Goal: Transaction & Acquisition: Purchase product/service

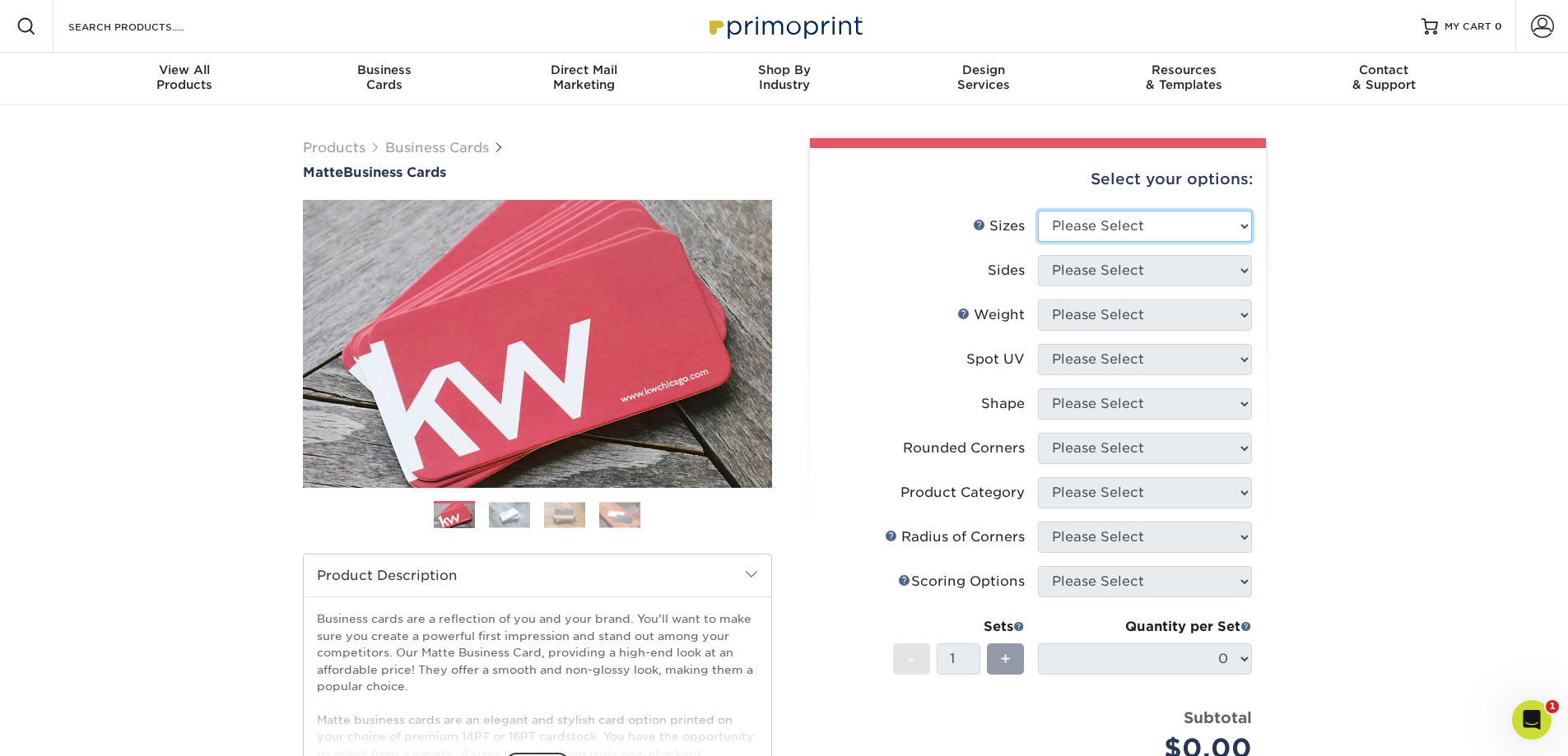
click at [1102, 231] on select "Please Select 1.5" x 3.5" - Mini 1.75" x 3.5" - Mini 2" x 2" - Square 2" x 3" -…" at bounding box center [1145, 226] width 214 height 31
select select "2.00x3.50"
click at [1038, 211] on select "Please Select 1.5" x 3.5" - Mini 1.75" x 3.5" - Mini 2" x 2" - Square 2" x 3" -…" at bounding box center [1145, 226] width 214 height 31
click at [1182, 270] on select "Please Select Print Both Sides Print Front Only" at bounding box center [1145, 270] width 214 height 31
select select "13abbda7-1d64-4f25-8bb2-c179b224825d"
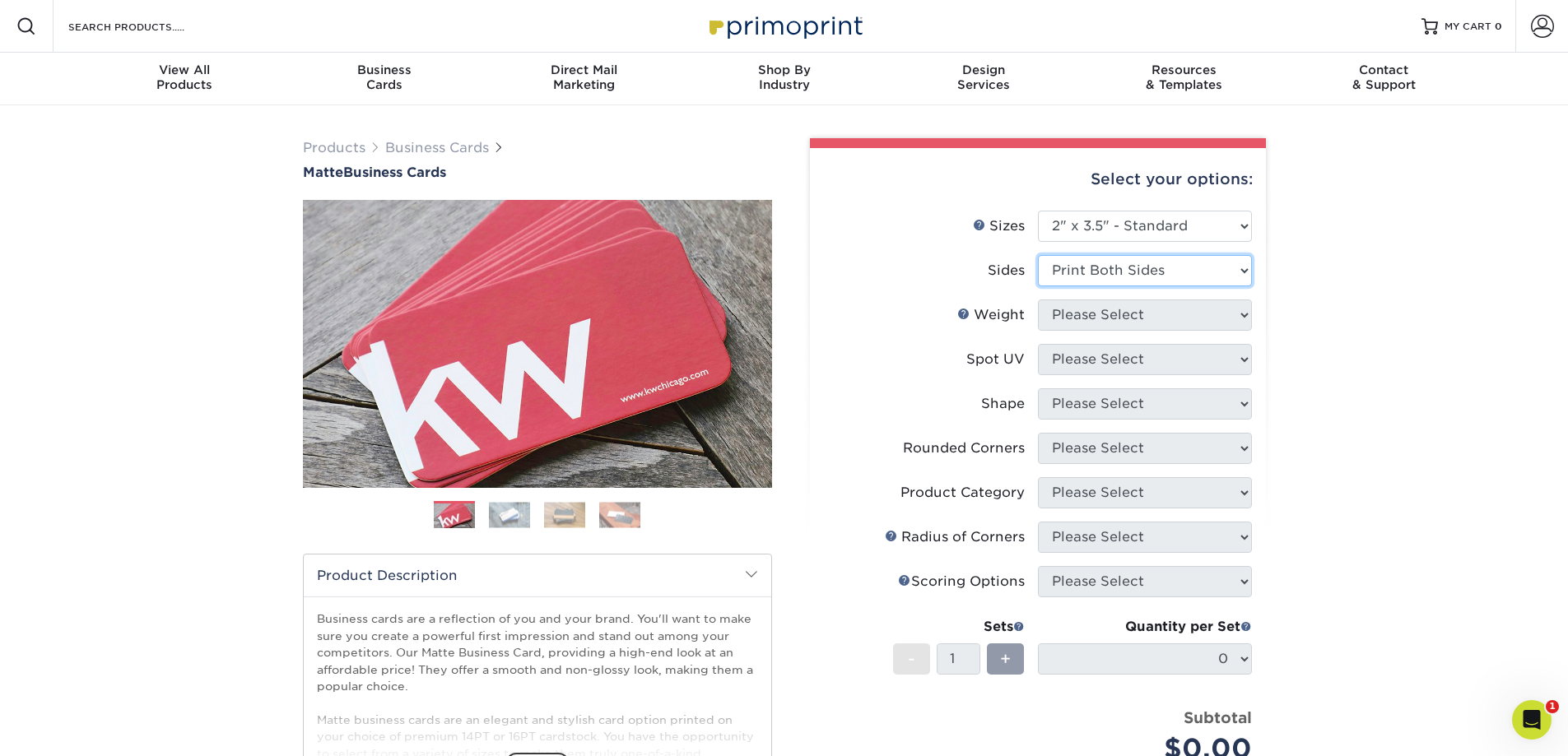
click at [1038, 255] on select "Please Select Print Both Sides Print Front Only" at bounding box center [1145, 270] width 214 height 31
click at [1181, 310] on select "Please Select 16PT 14PT" at bounding box center [1145, 314] width 214 height 31
select select "16PT"
click at [1038, 299] on select "Please Select 16PT 14PT" at bounding box center [1145, 314] width 214 height 31
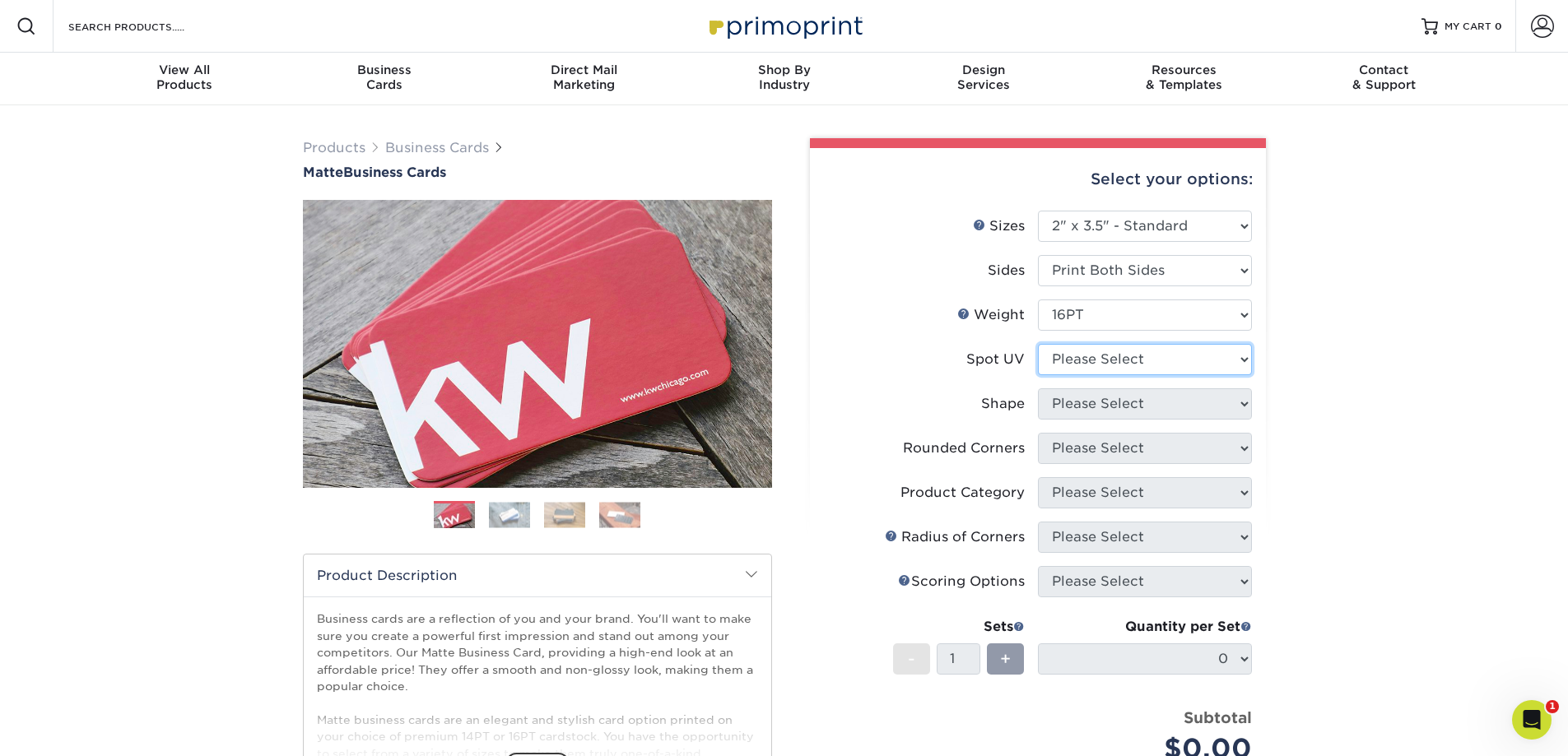
click at [1162, 353] on select "Please Select No Spot UV Front and Back (Both Sides) Front Only Back Only" at bounding box center [1145, 359] width 214 height 31
select select "3"
click at [1038, 344] on select "Please Select No Spot UV Front and Back (Both Sides) Front Only Back Only" at bounding box center [1145, 359] width 214 height 31
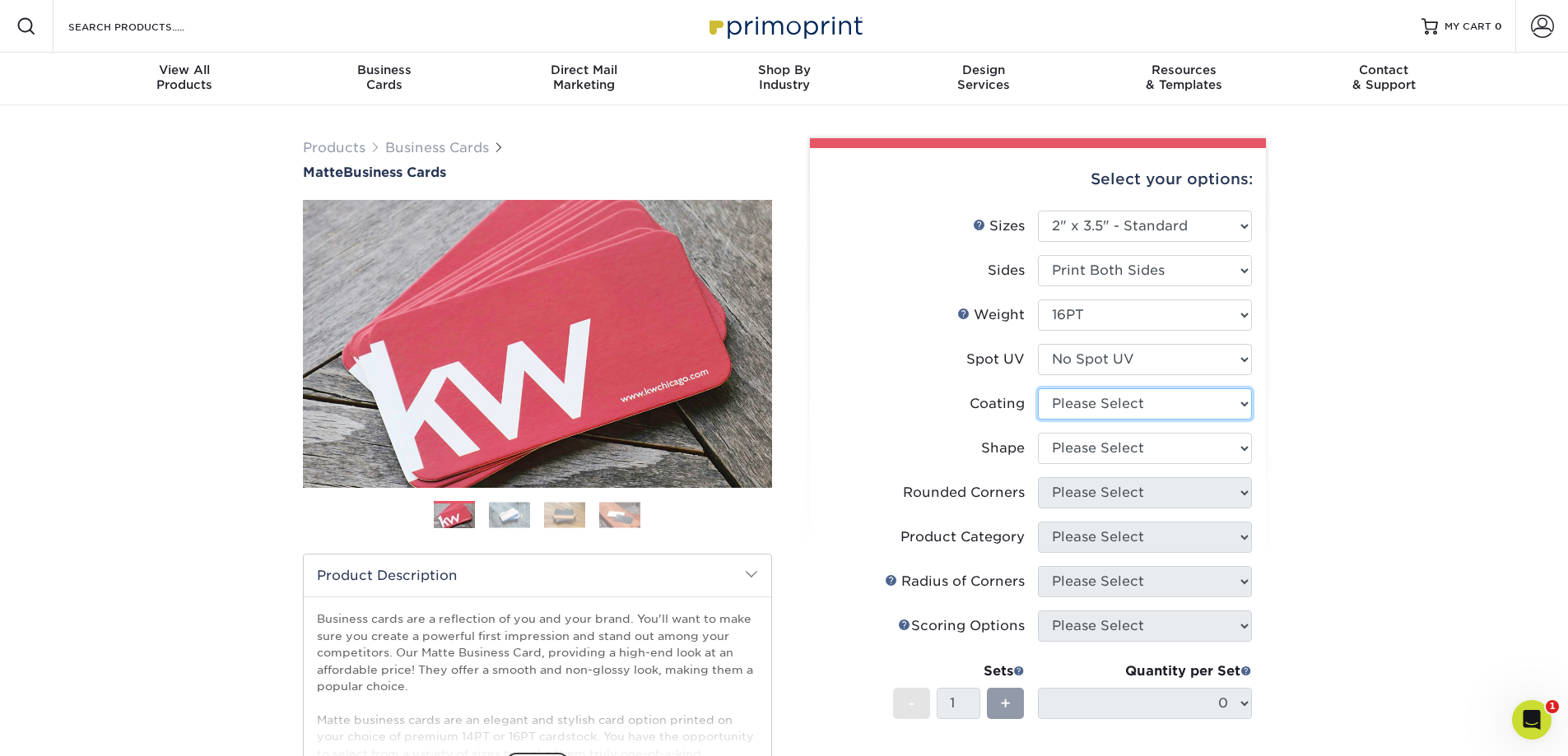
click at [1148, 406] on select at bounding box center [1145, 404] width 214 height 31
select select "121bb7b5-3b4d-429f-bd8d-bbf80e953313"
click at [1038, 389] on select at bounding box center [1145, 404] width 214 height 31
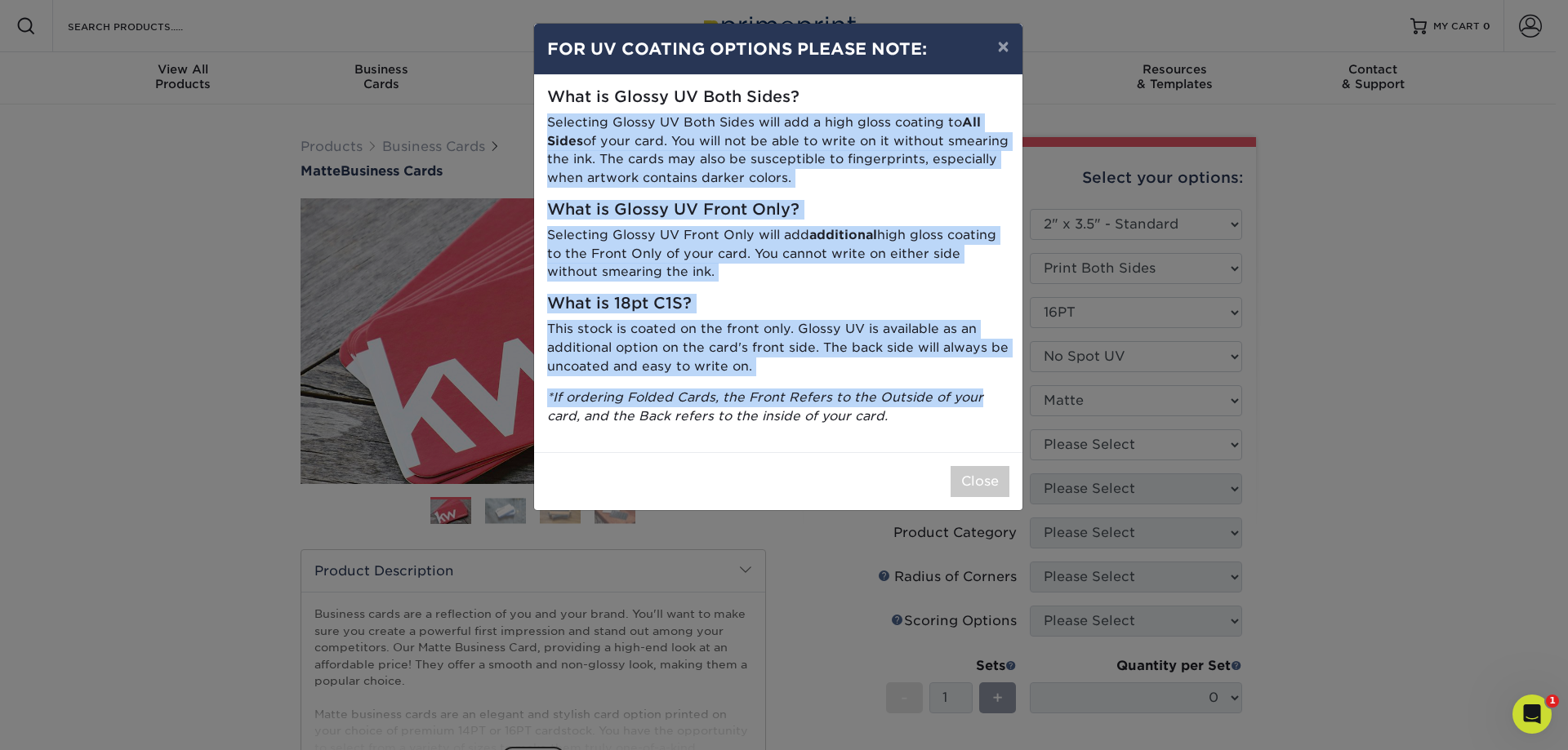
drag, startPoint x: 548, startPoint y: 125, endPoint x: 1011, endPoint y: 406, distance: 541.6
click at [1020, 406] on div "What is Glossy UV Both Sides? Selecting Glossy UV Both Sides will add a high gl…" at bounding box center [778, 264] width 489 height 377
drag, startPoint x: 876, startPoint y: 400, endPoint x: 892, endPoint y: 331, distance: 70.8
click at [876, 399] on icon "*If ordering Folded Cards, the Front Refers to the Outside of your card, and th…" at bounding box center [765, 406] width 436 height 34
click at [1010, 56] on button "×" at bounding box center [1002, 46] width 37 height 46
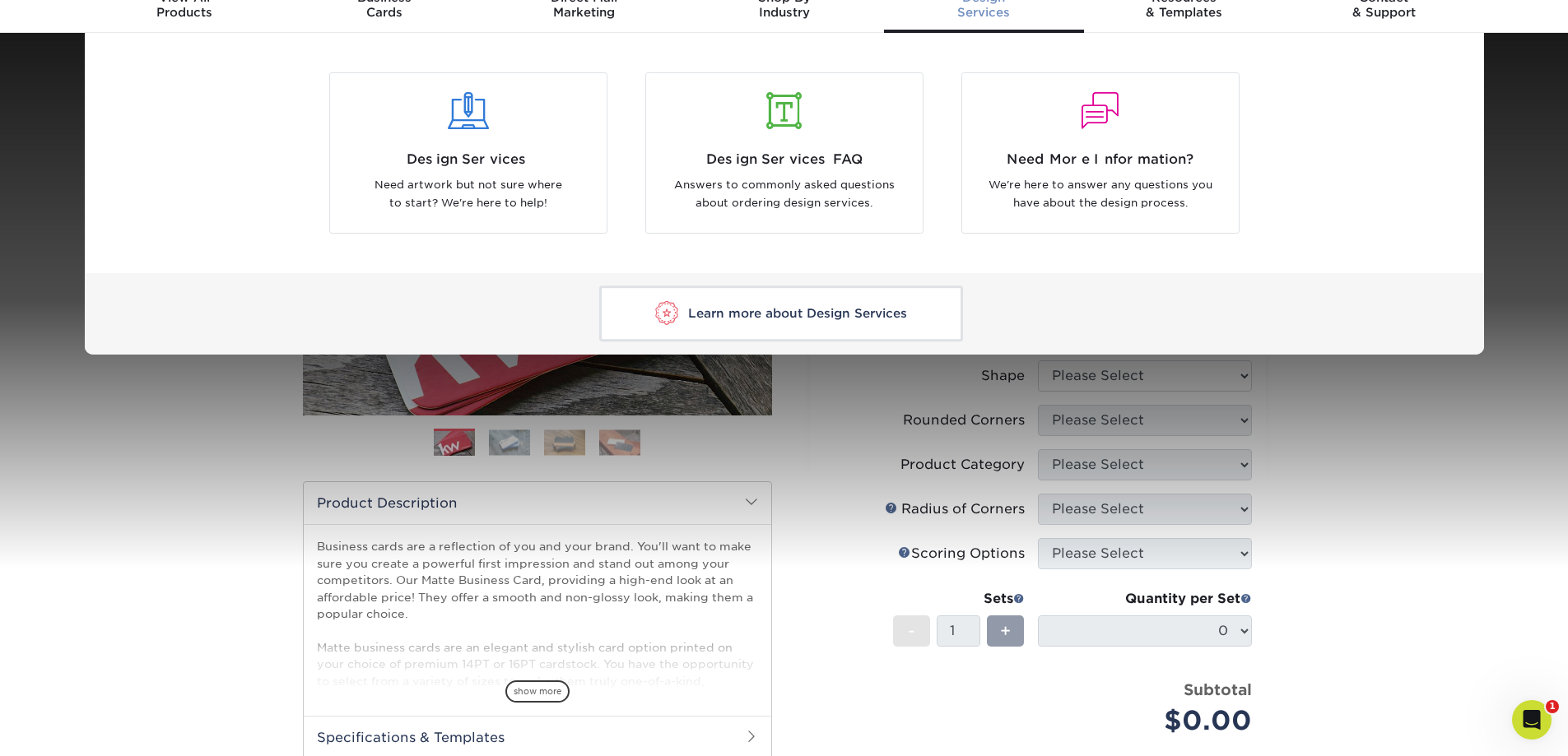
scroll to position [82, 0]
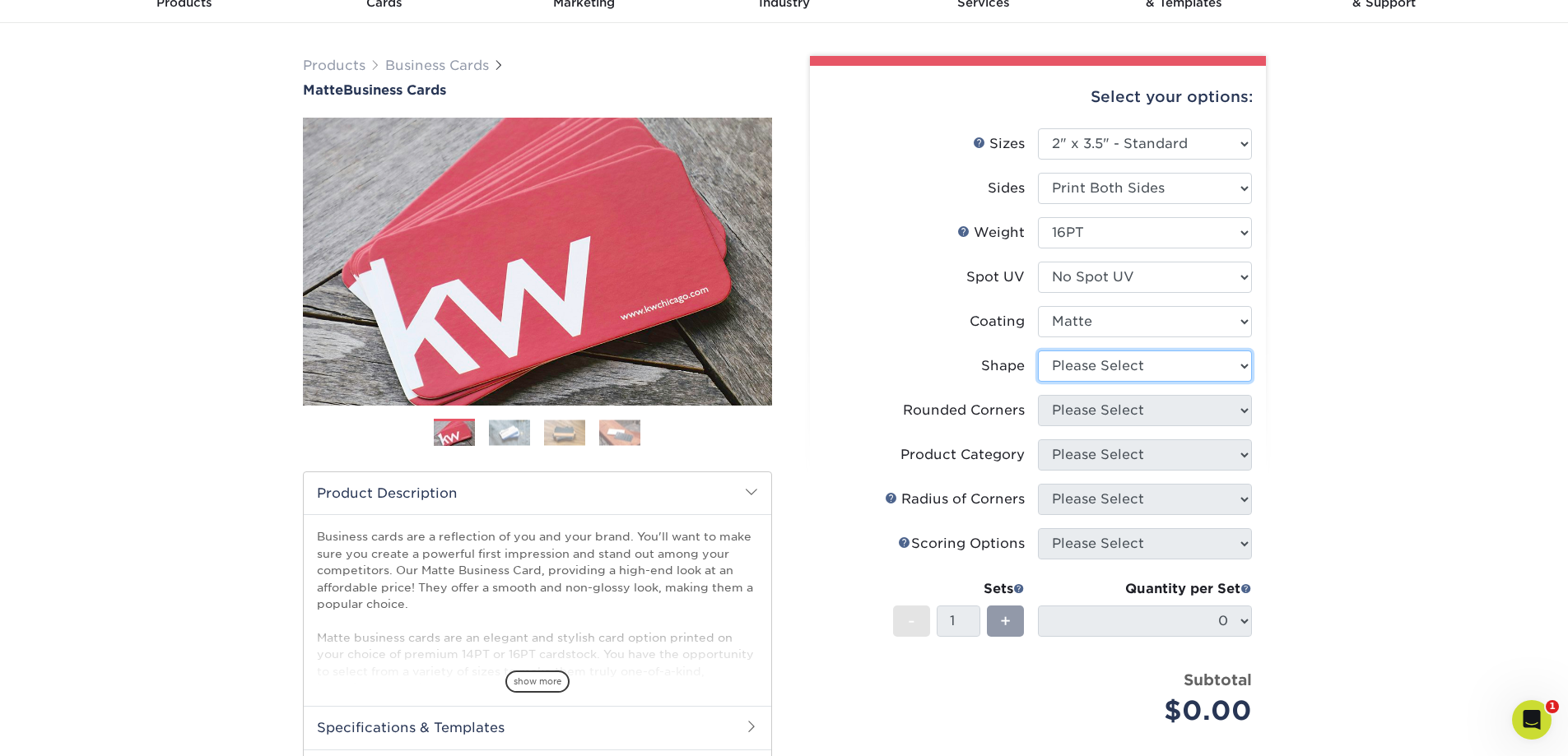
click at [1162, 366] on select "Please Select Standard Oval" at bounding box center [1145, 365] width 214 height 31
select select "standard"
click at [1038, 350] on select "Please Select Standard Oval" at bounding box center [1145, 365] width 214 height 31
click at [1142, 413] on select "Please Select Yes - Round 2 Corners Yes - Round 4 Corners No" at bounding box center [1145, 410] width 214 height 31
select select "0"
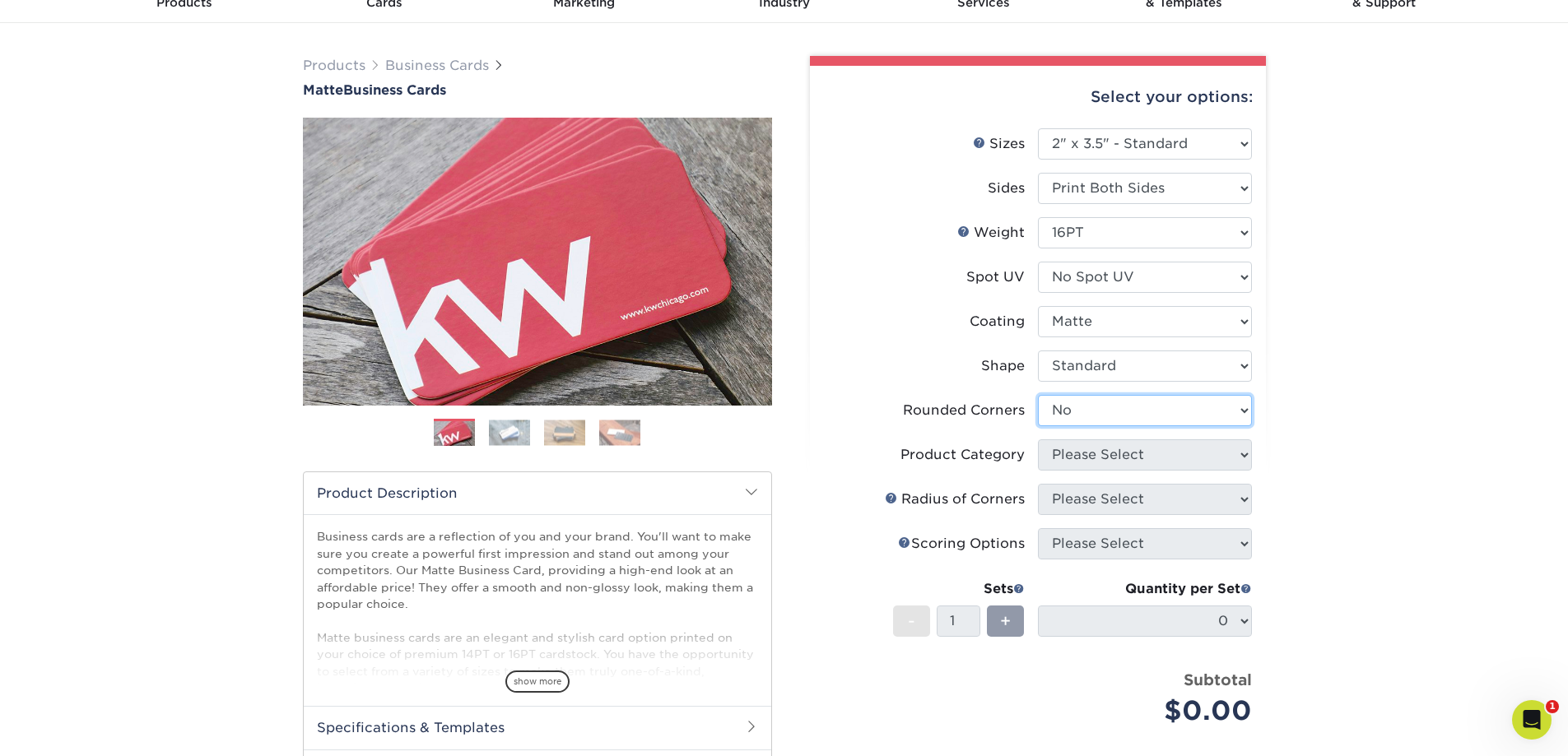
click at [1038, 395] on select "Please Select Yes - Round 2 Corners Yes - Round 4 Corners No" at bounding box center [1145, 410] width 214 height 31
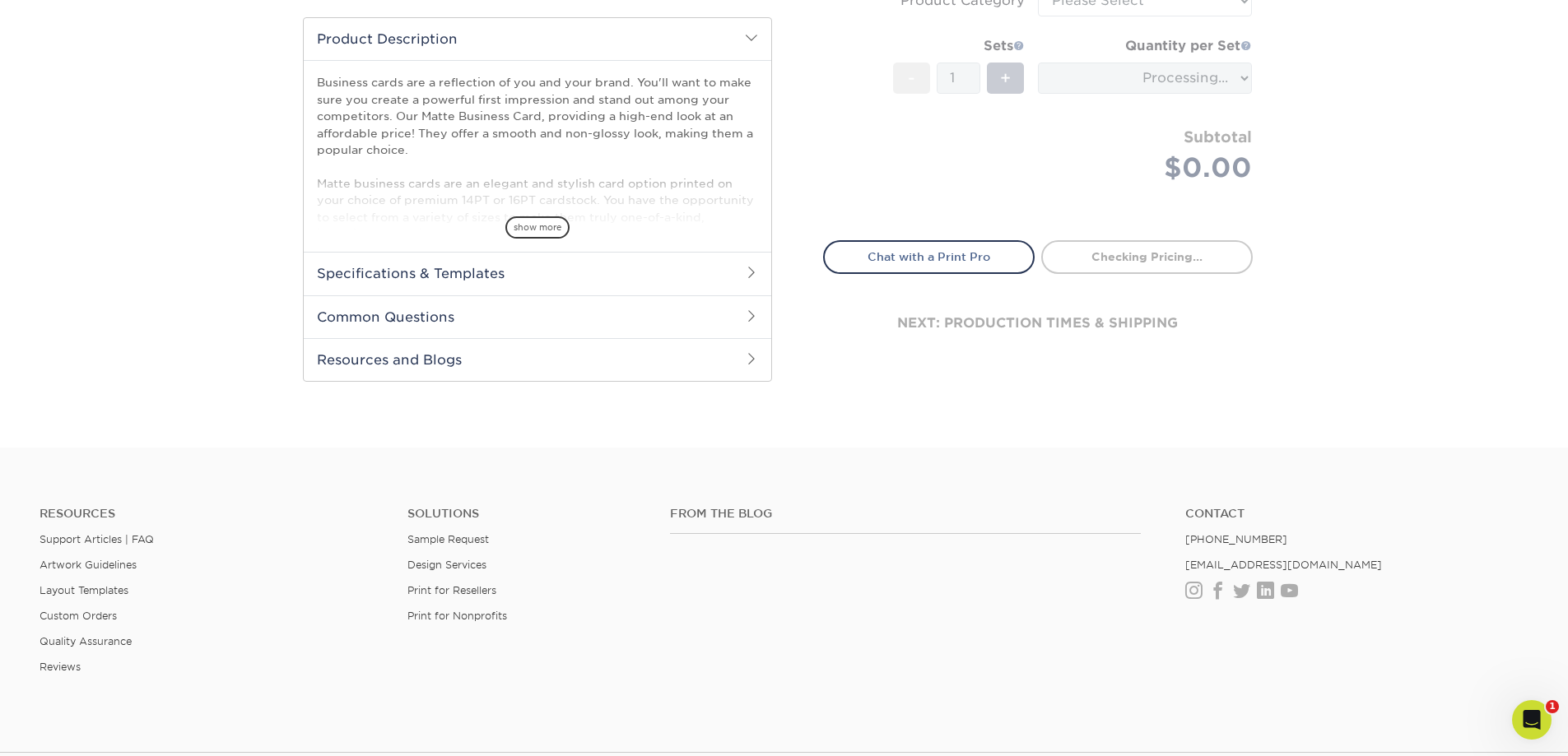
scroll to position [462, 0]
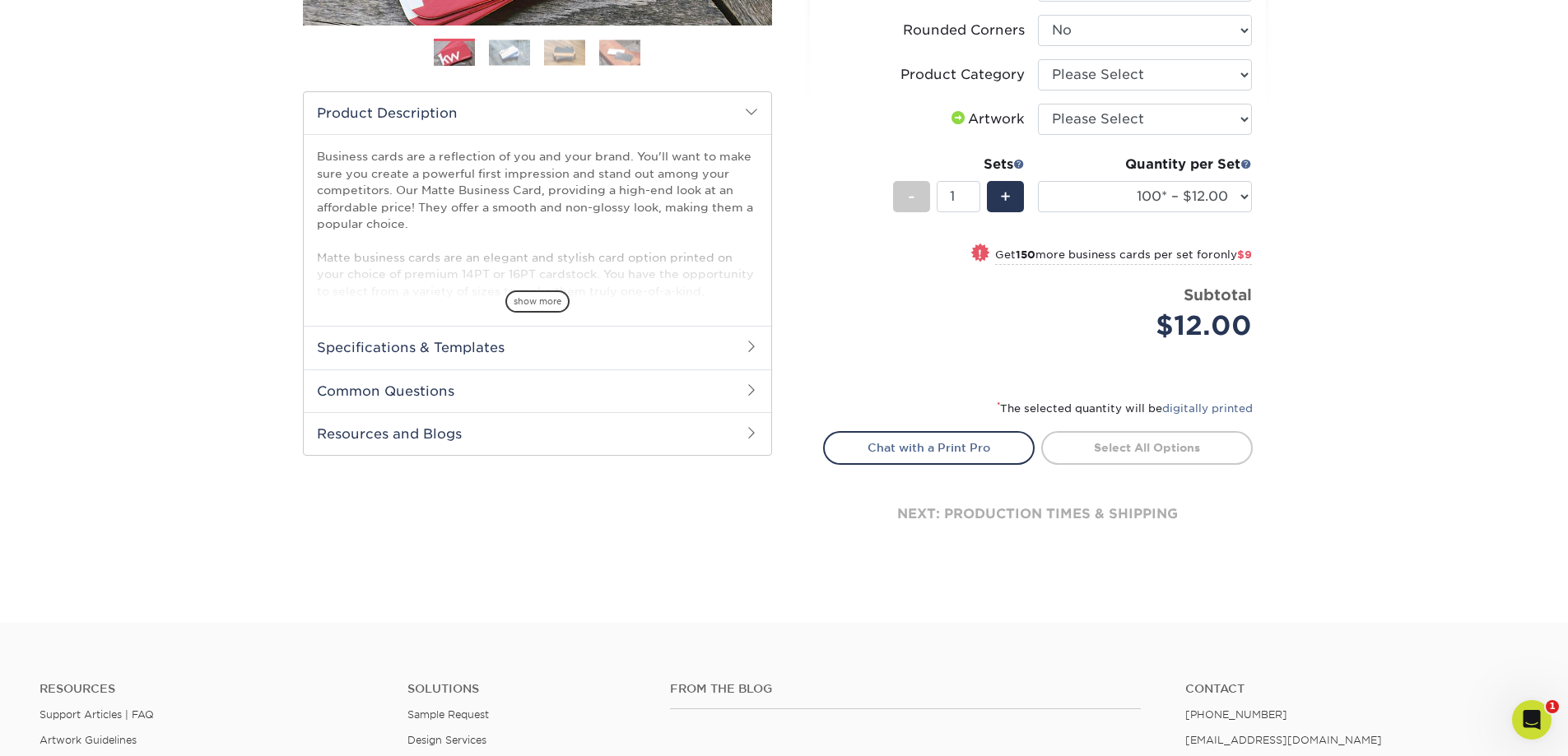
click at [721, 341] on h2 "Specifications & Templates" at bounding box center [537, 347] width 467 height 43
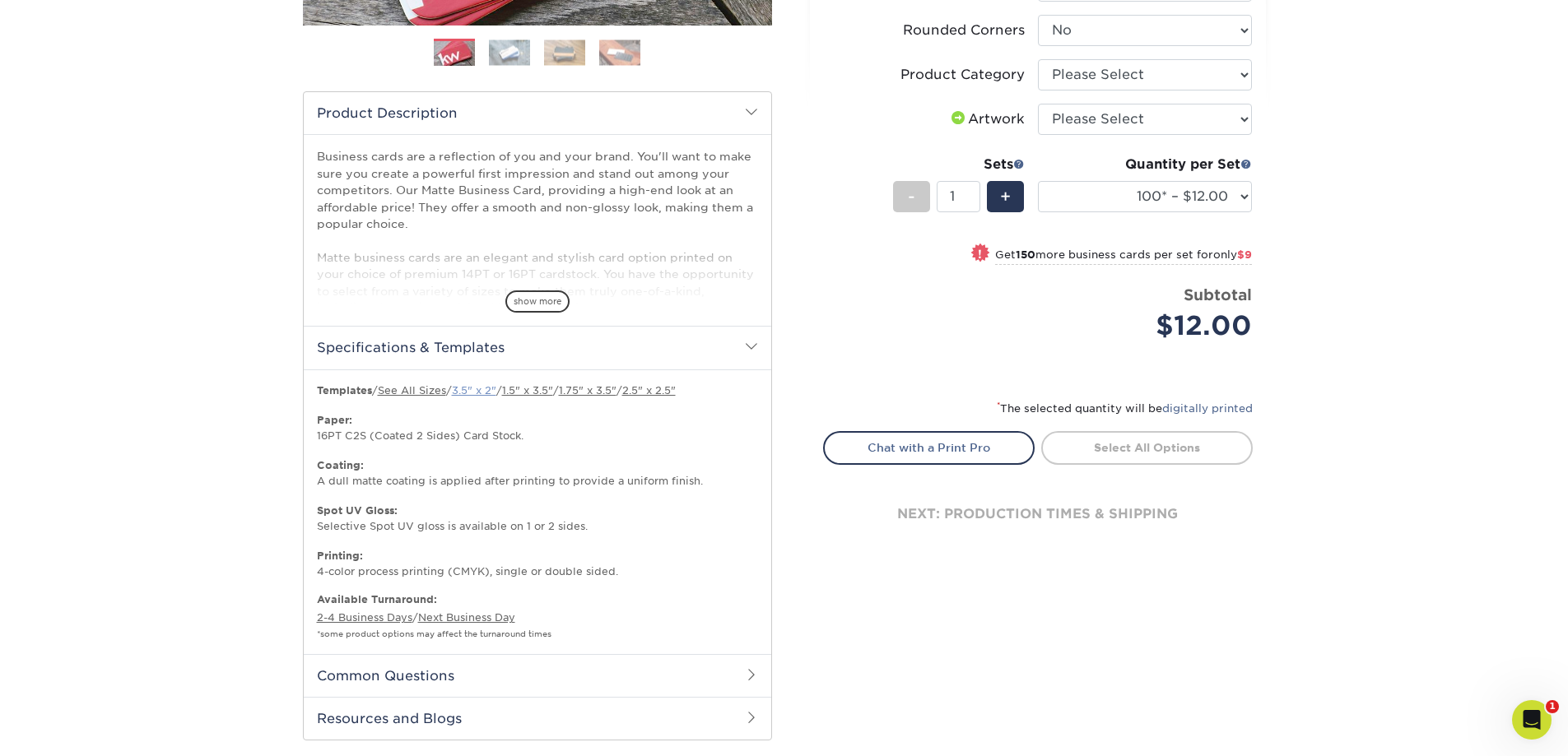
click at [475, 390] on link "3.5" x 2"" at bounding box center [473, 391] width 44 height 13
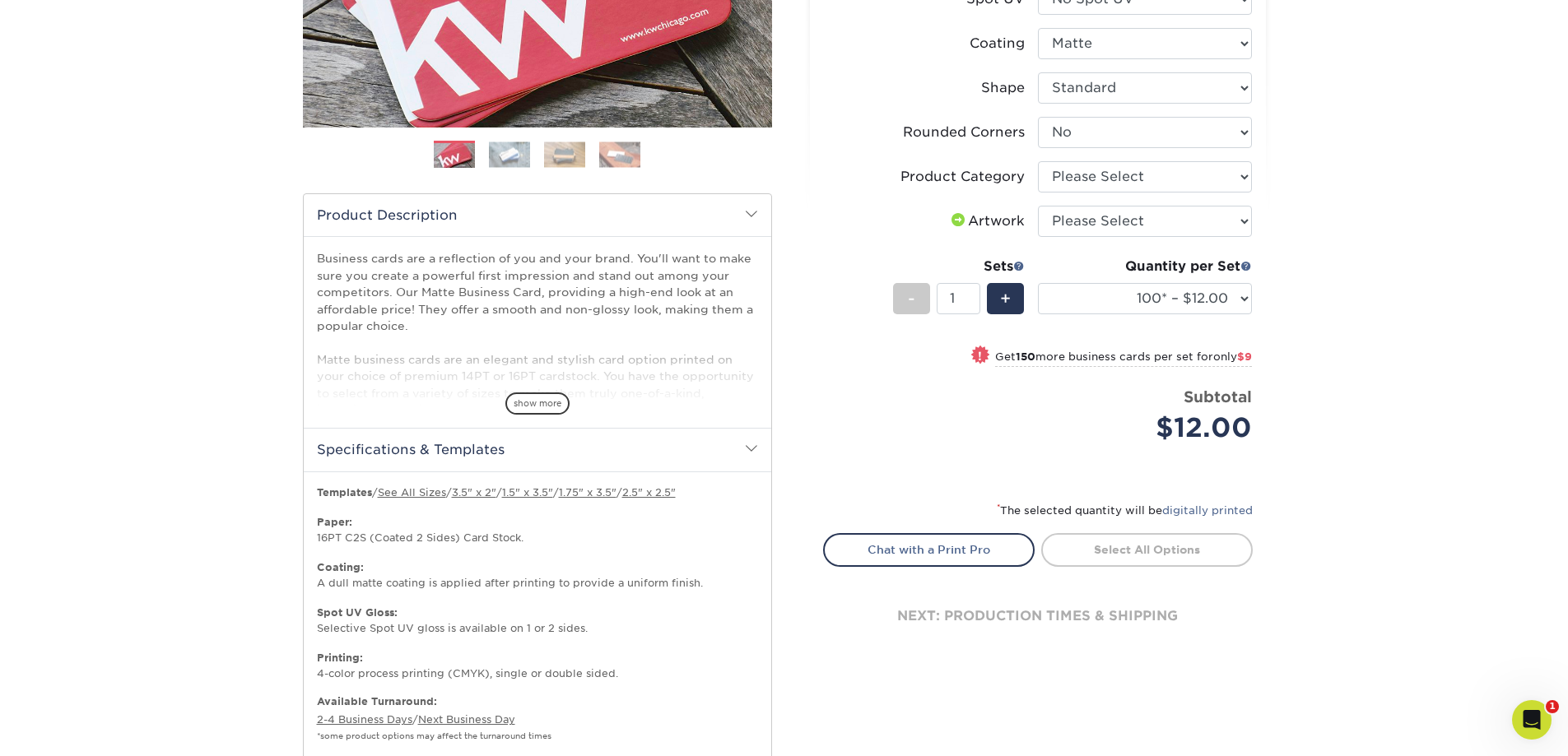
scroll to position [298, 0]
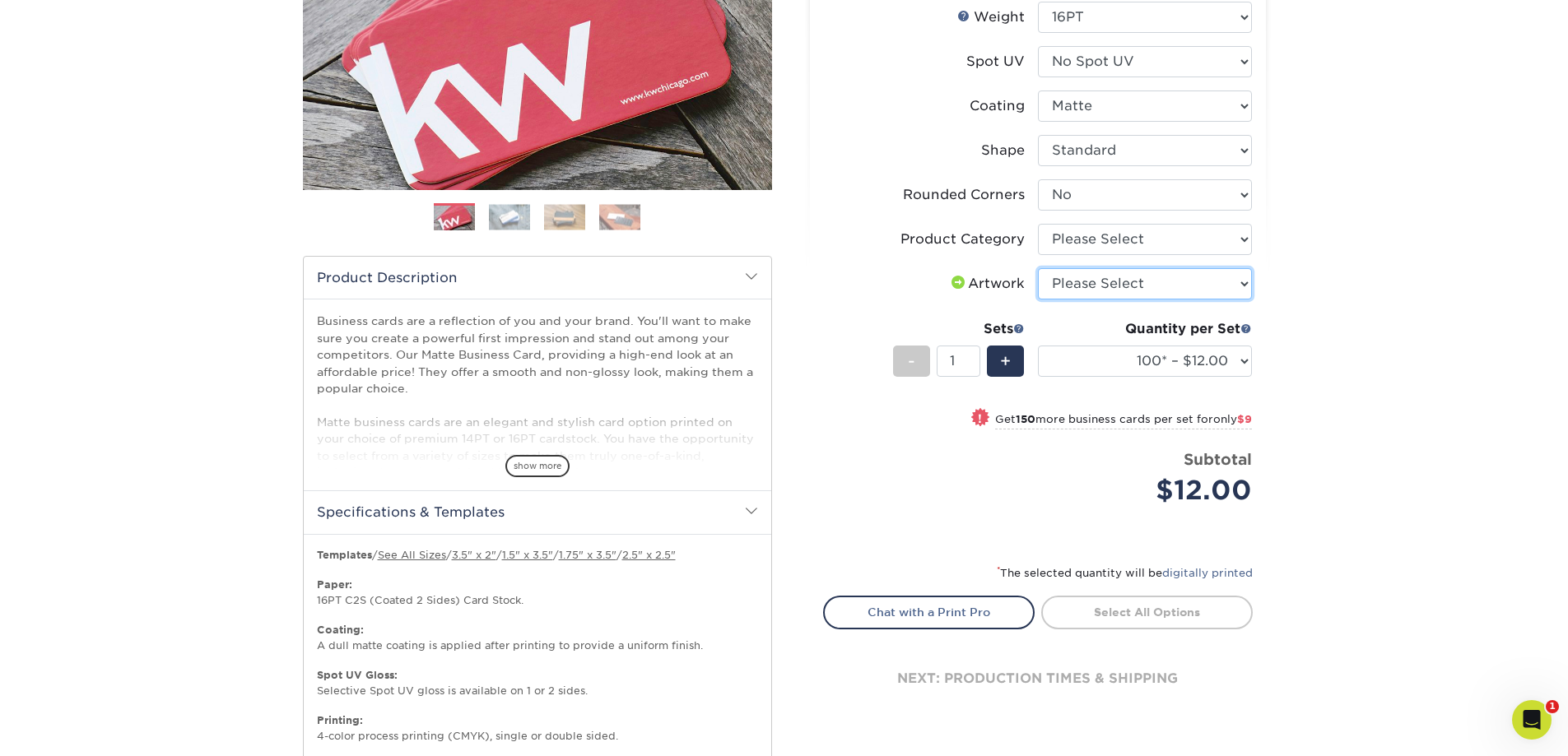
click at [1132, 280] on select "Please Select I will upload files I need a design - $100" at bounding box center [1145, 284] width 214 height 31
select select "upload"
click at [1038, 268] on select "Please Select I will upload files I need a design - $100" at bounding box center [1145, 284] width 214 height 31
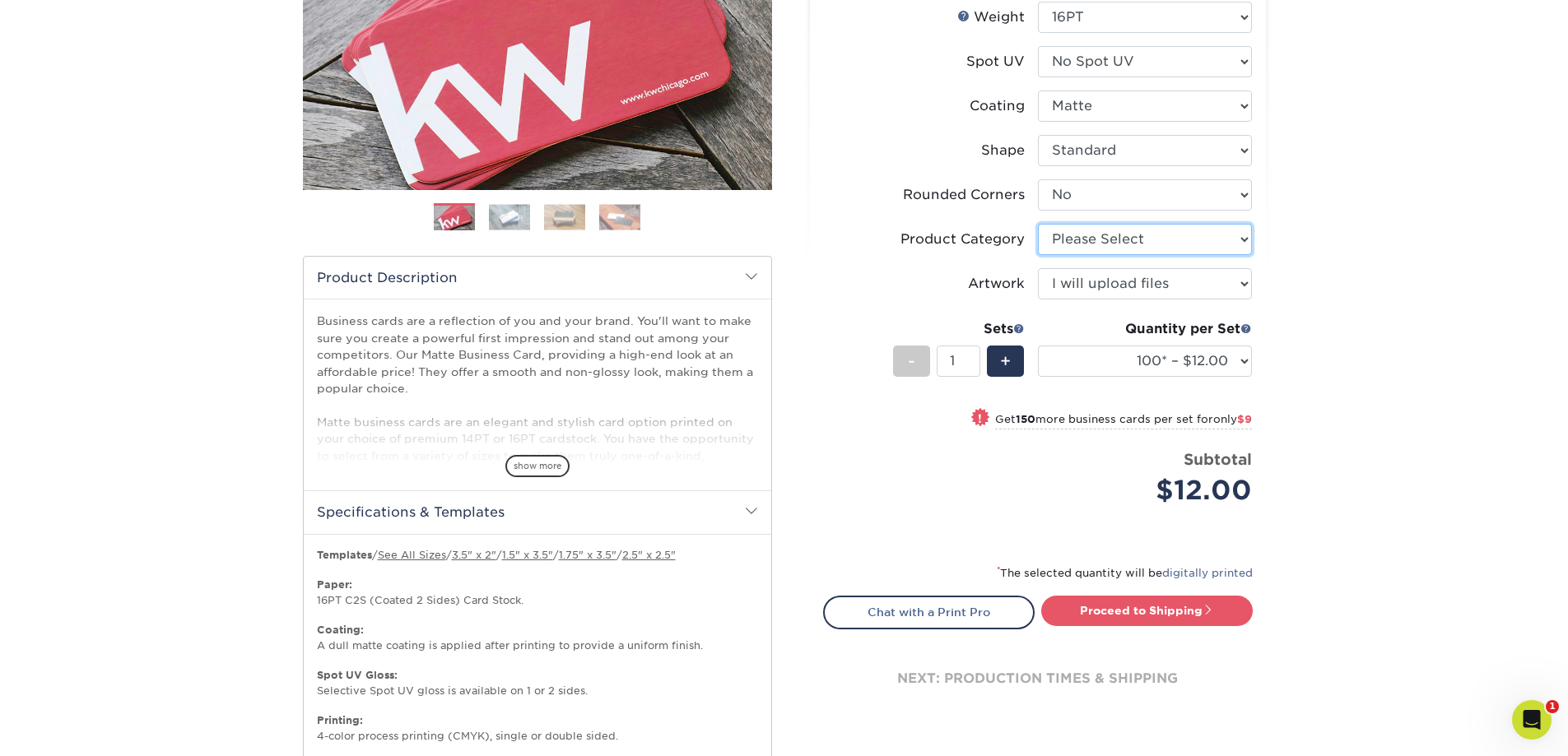
click at [1125, 243] on select "Please Select Business Cards" at bounding box center [1145, 239] width 214 height 31
select select "3b5148f1-0588-4f88-a218-97bcfdce65c1"
click at [1038, 224] on select "Please Select Business Cards" at bounding box center [1145, 239] width 214 height 31
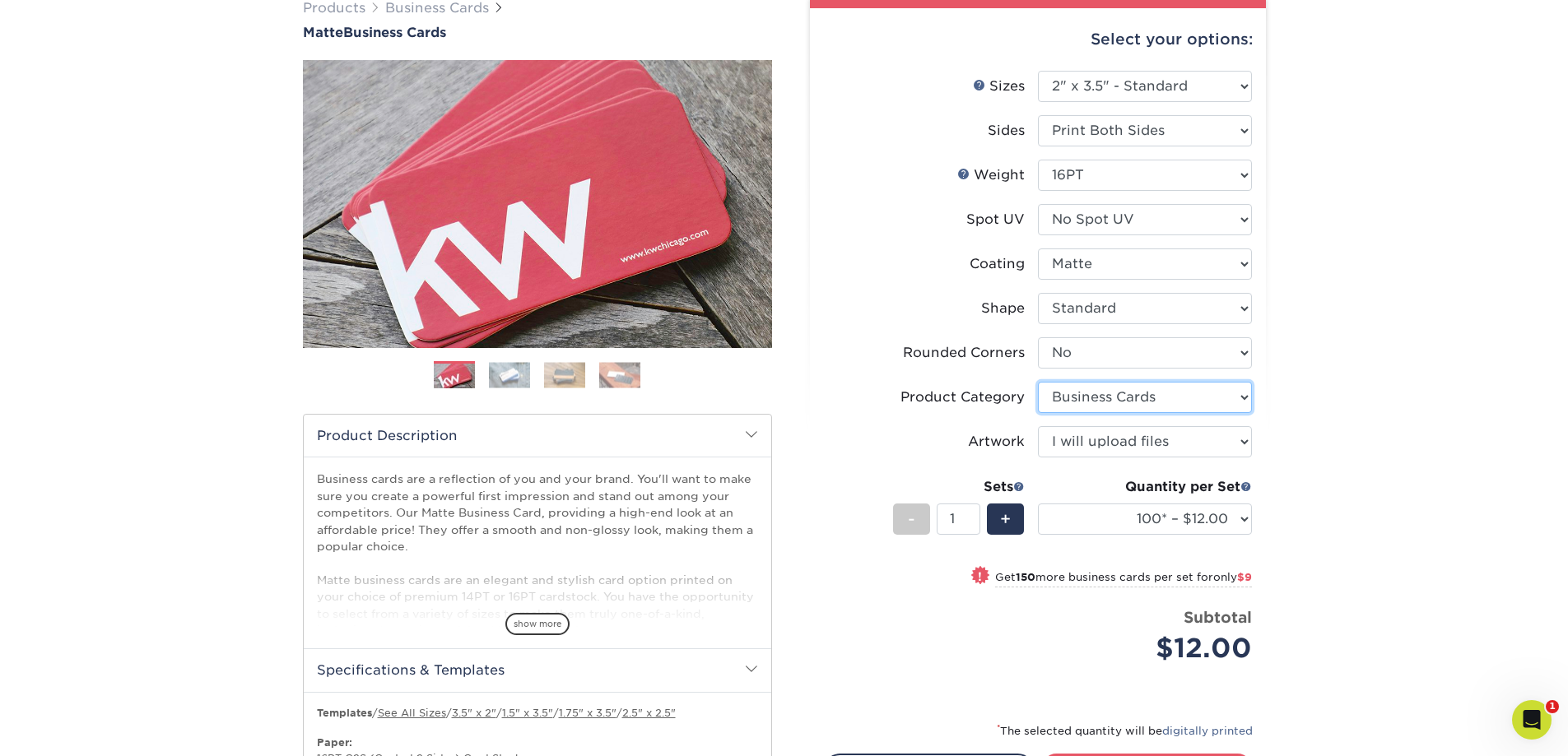
scroll to position [133, 0]
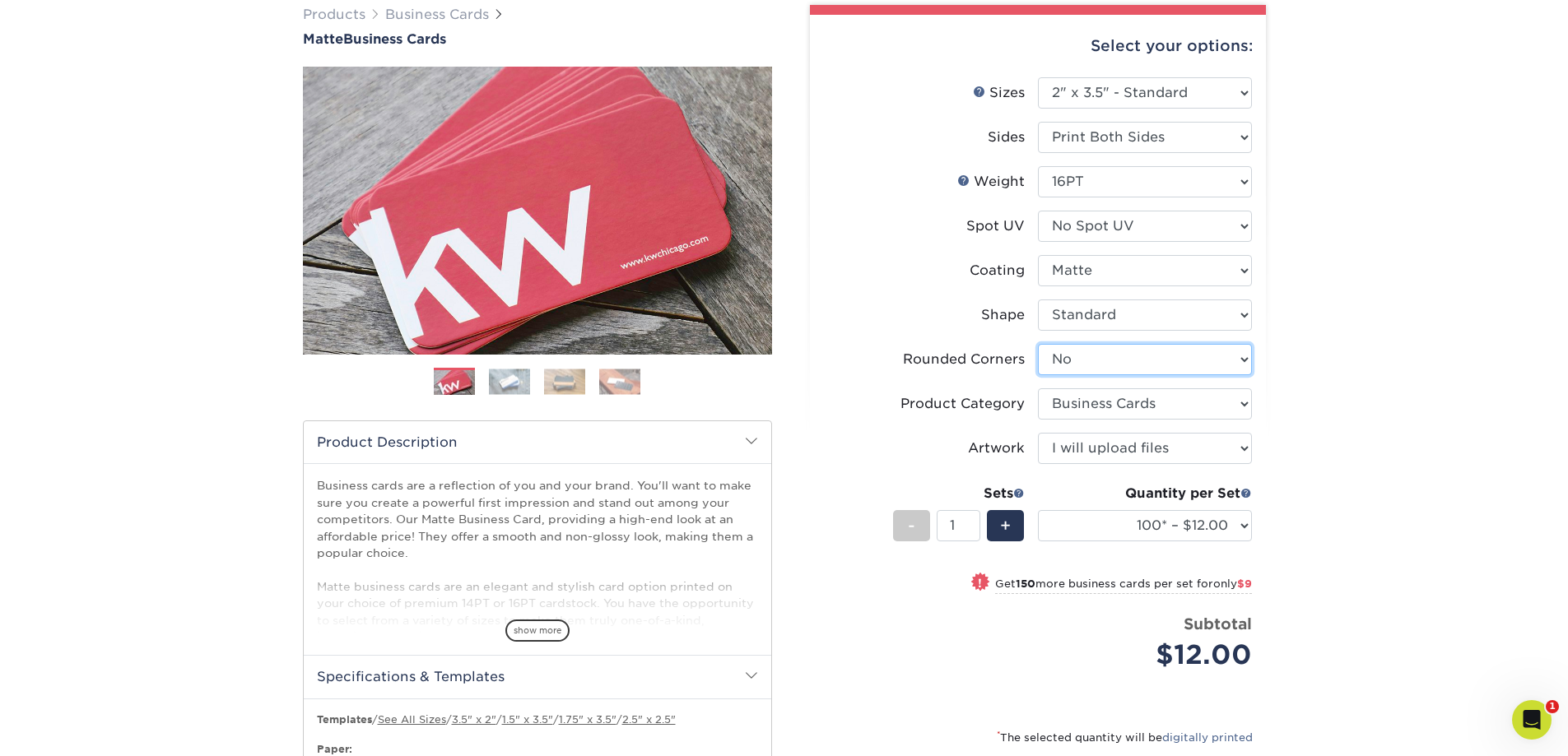
click at [1198, 354] on select "Please Select Yes - Round 2 Corners Yes - Round 4 Corners No" at bounding box center [1145, 359] width 214 height 31
click at [1161, 229] on select "Please Select No Spot UV Front and Back (Both Sides) Front Only Back Only" at bounding box center [1145, 226] width 214 height 31
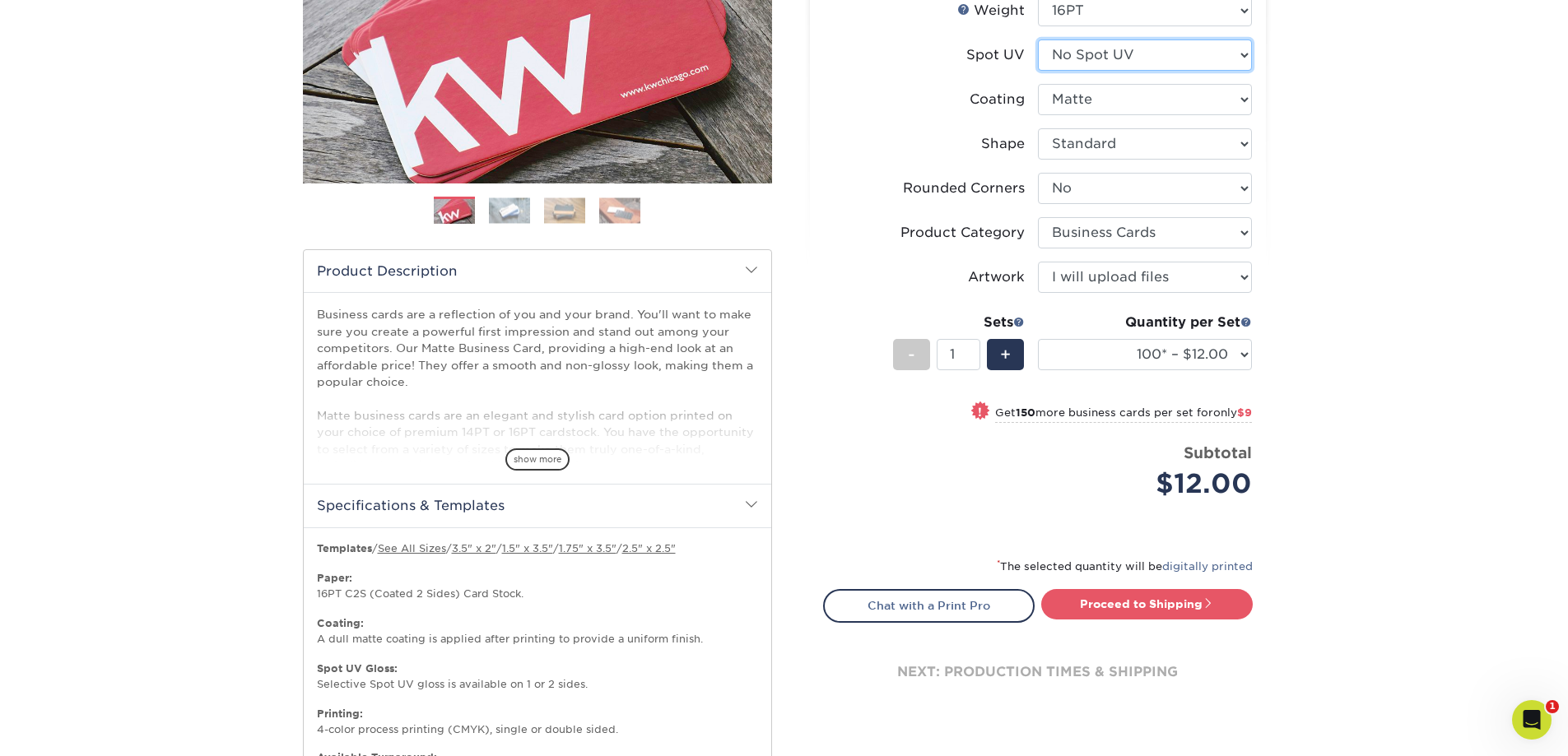
scroll to position [298, 0]
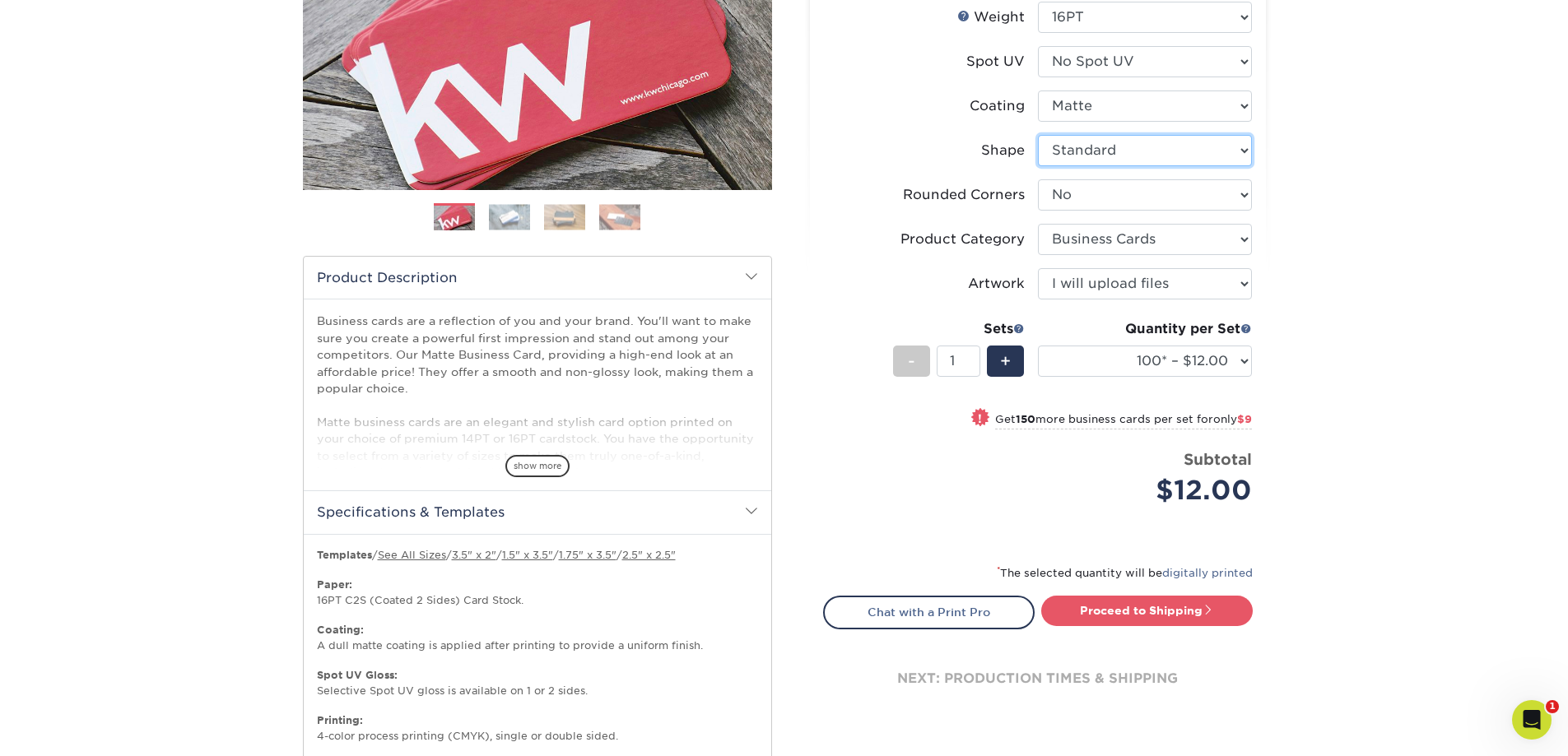
click at [1134, 145] on select "Please Select Standard Oval" at bounding box center [1145, 150] width 214 height 31
click at [1136, 149] on select "Please Select Standard Oval" at bounding box center [1145, 150] width 214 height 31
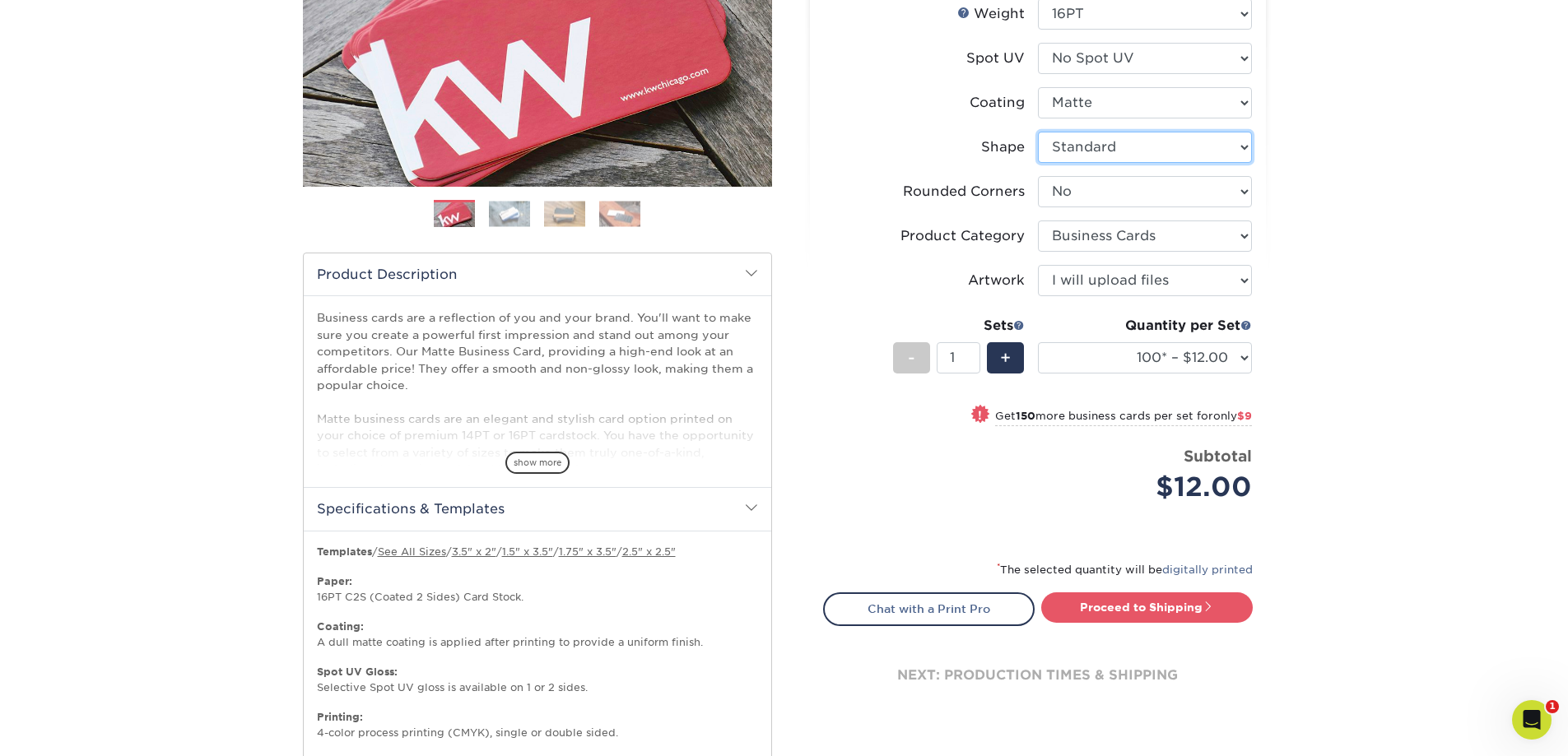
scroll to position [381, 0]
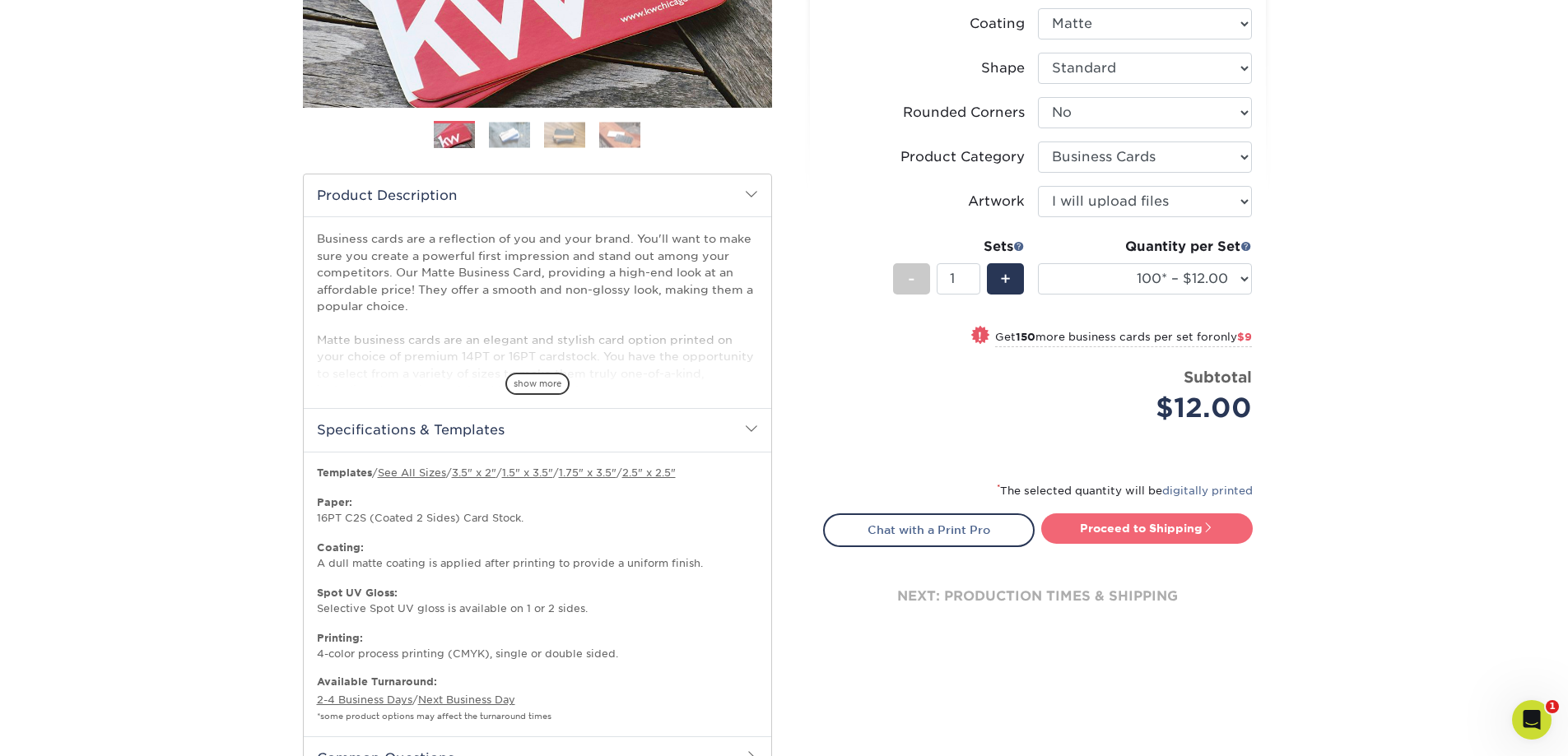
click at [1155, 522] on link "Proceed to Shipping" at bounding box center [1147, 528] width 212 height 29
type input "Set 1"
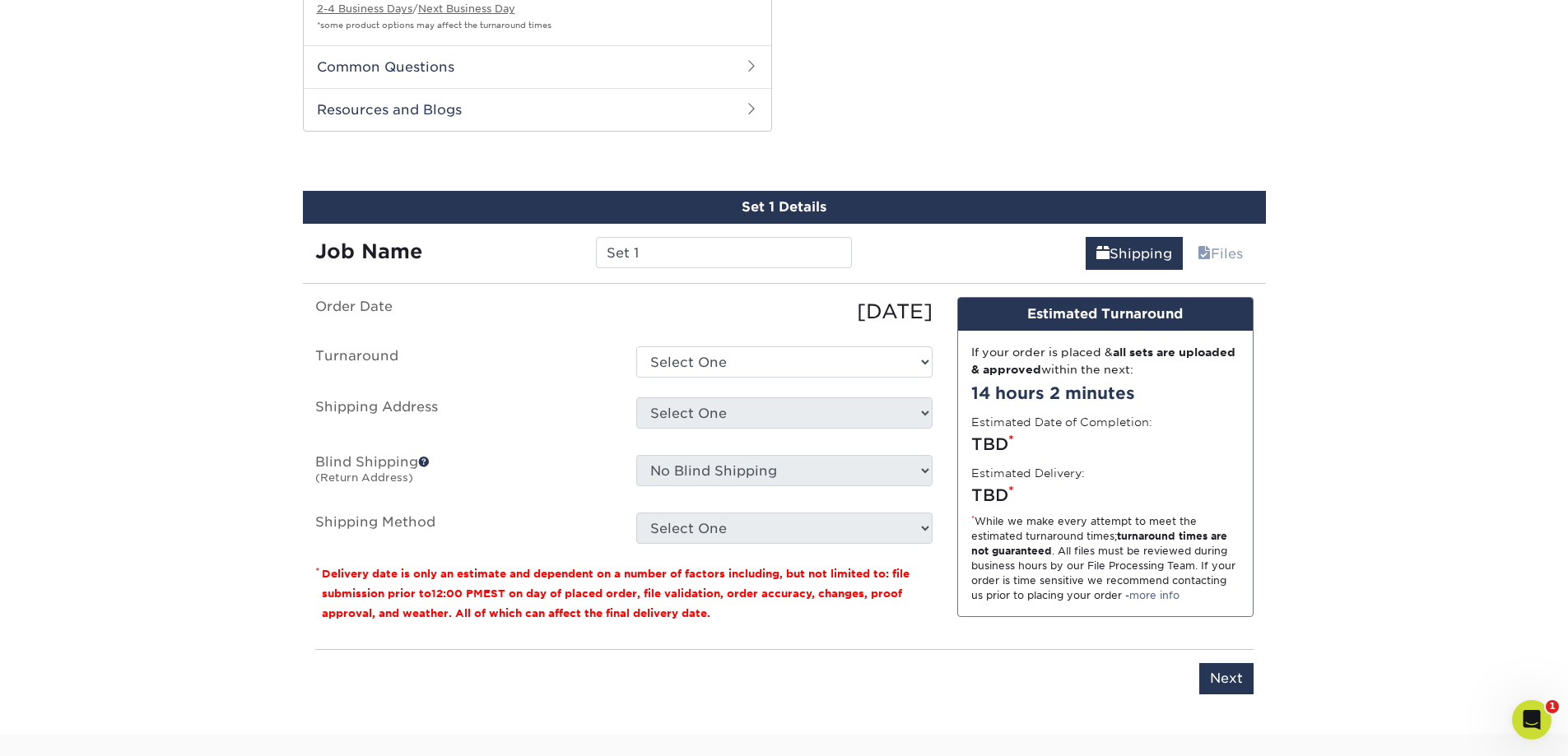
scroll to position [1122, 0]
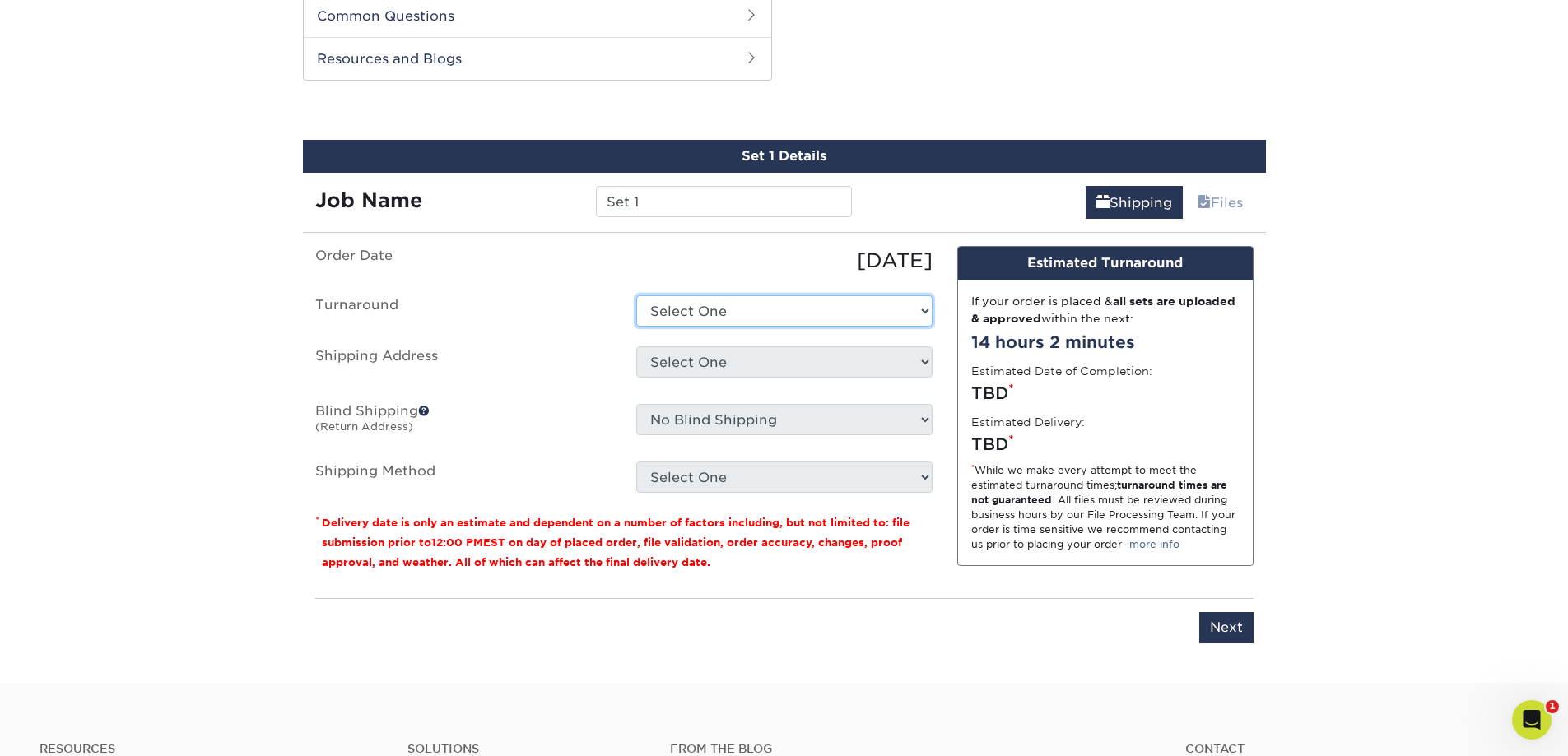
click at [861, 319] on select "Select One 2-4 Business Days 2 Day Next Business Day" at bounding box center [784, 310] width 296 height 31
click at [636, 295] on select "Select One 2-4 Business Days 2 Day Next Business Day" at bounding box center [784, 310] width 296 height 31
click at [860, 315] on select "Select One 2-4 Business Days 2 Day Next Business Day" at bounding box center [784, 310] width 296 height 31
click at [861, 309] on select "Select One 2-4 Business Days 2 Day Next Business Day" at bounding box center [784, 310] width 296 height 31
